Goal: Task Accomplishment & Management: Manage account settings

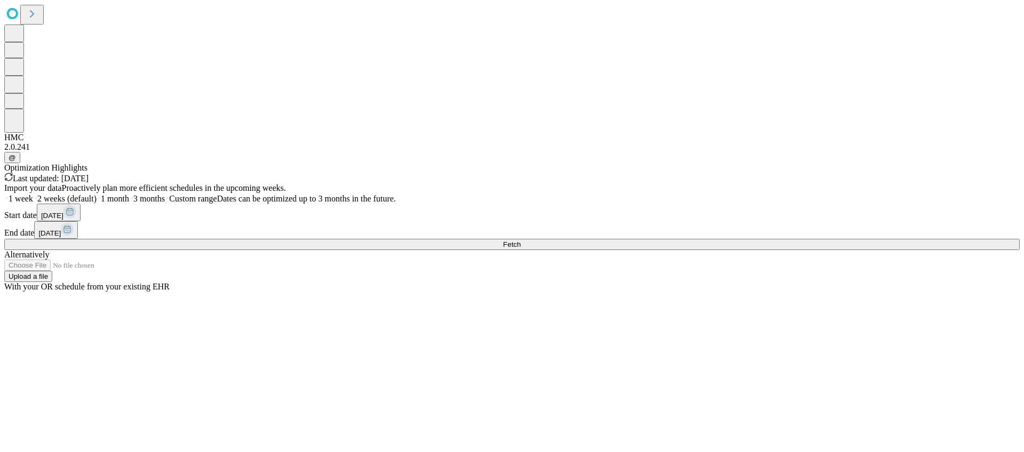
click at [780, 250] on button "Fetch" at bounding box center [511, 244] width 1015 height 11
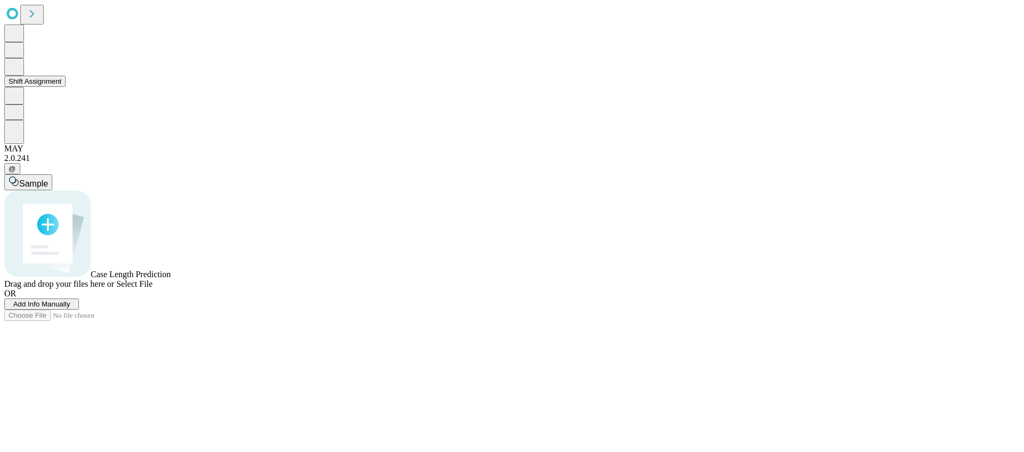
click at [54, 87] on button "Shift Assignment" at bounding box center [34, 81] width 61 height 11
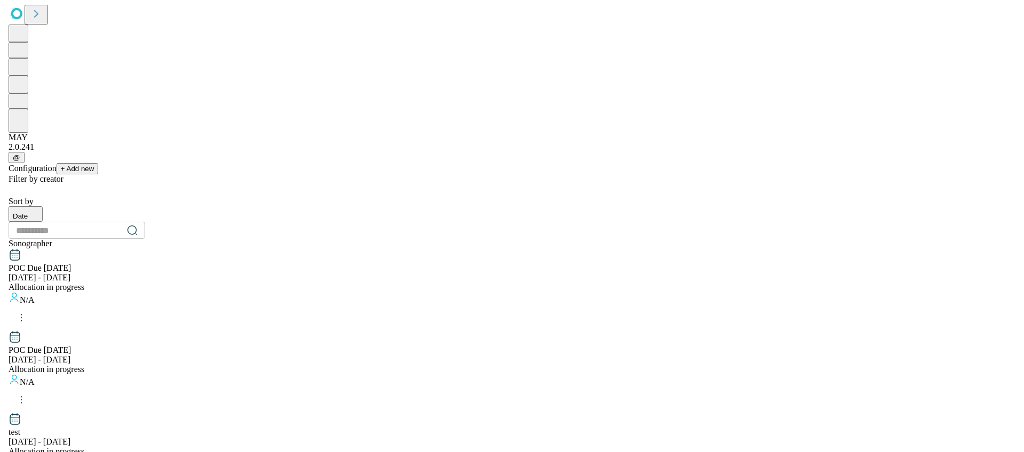
scroll to position [826, 0]
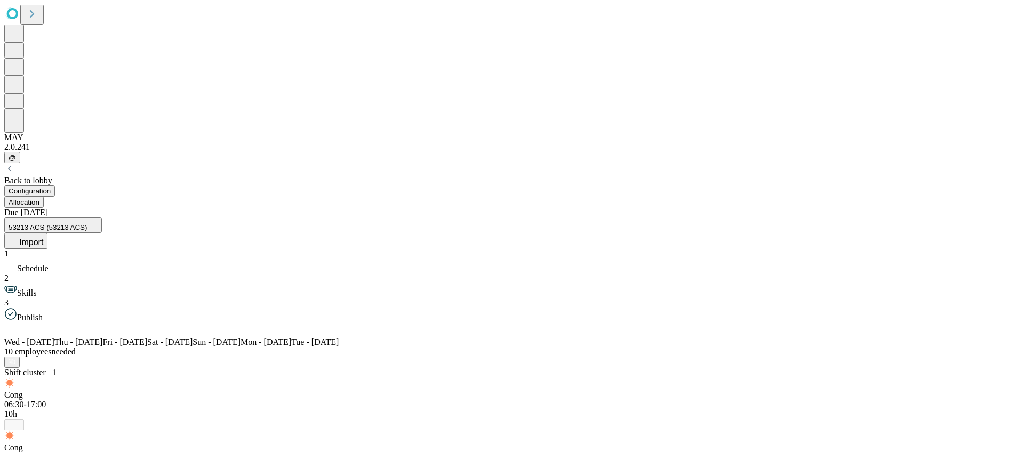
click at [44, 197] on button "Allocation" at bounding box center [23, 202] width 39 height 11
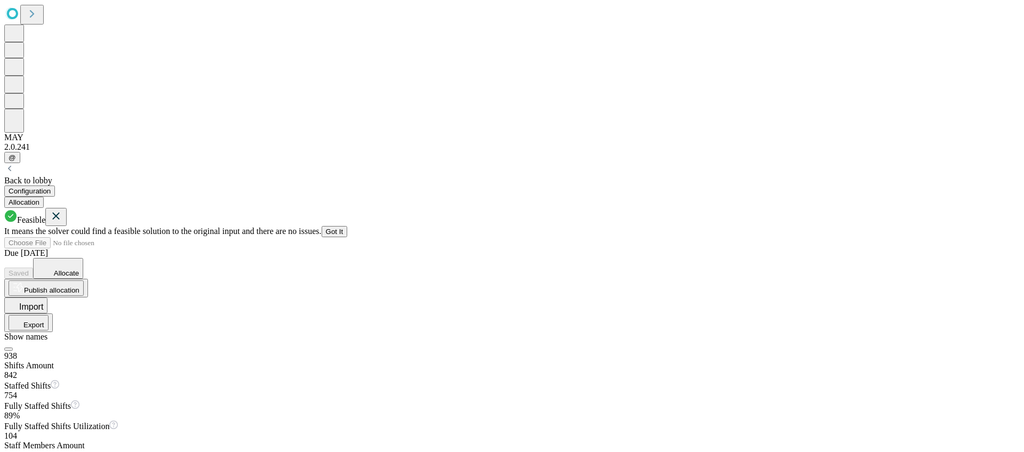
click at [348, 226] on button "Got It" at bounding box center [334, 231] width 26 height 11
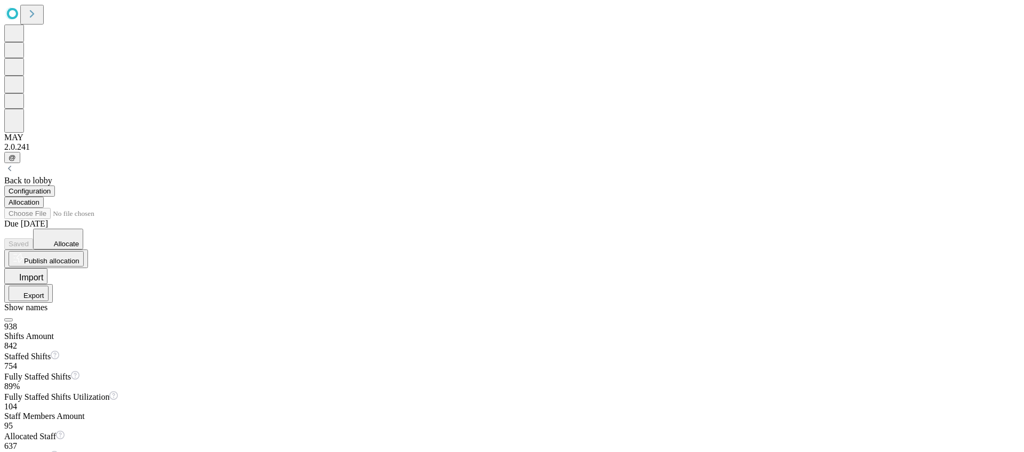
scroll to position [104, 0]
